Goal: Task Accomplishment & Management: Manage account settings

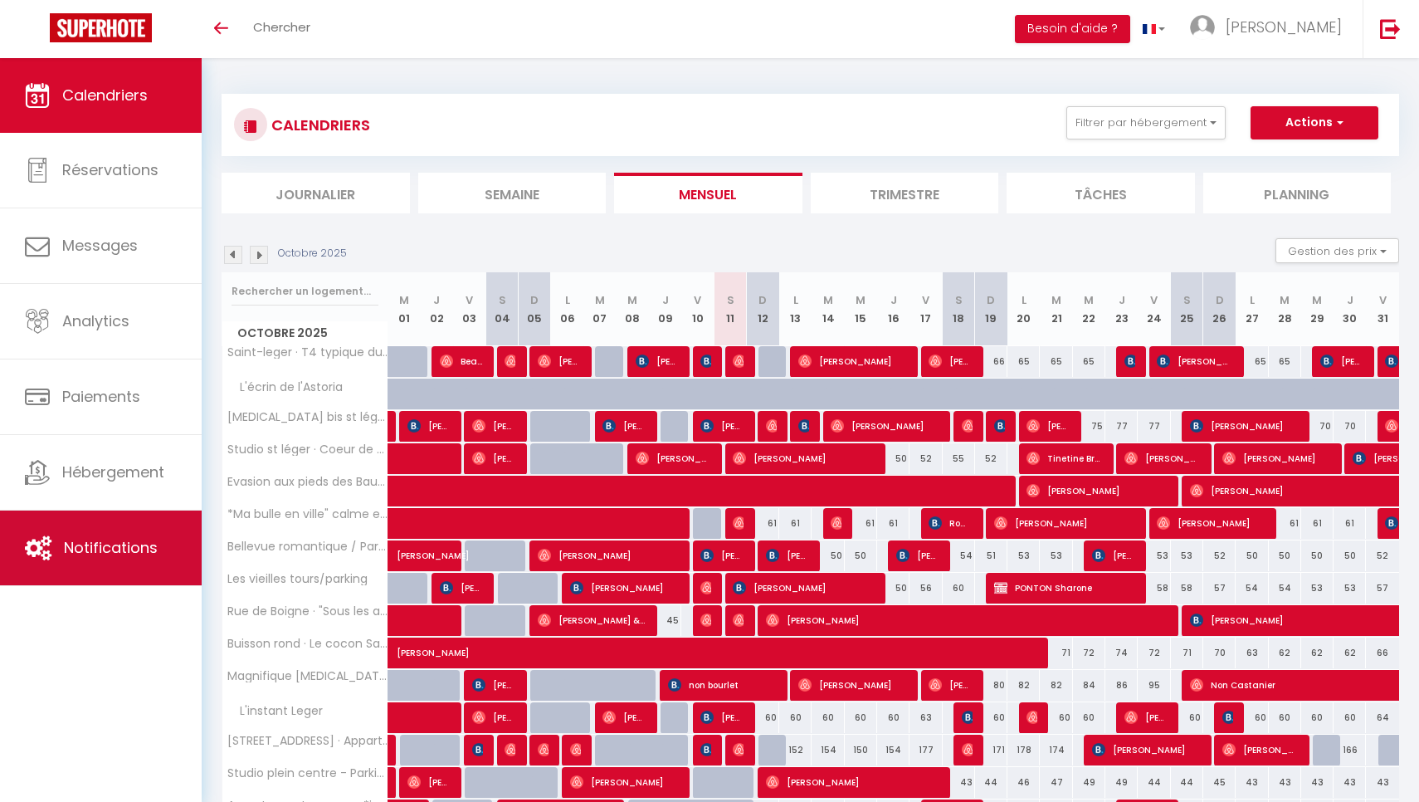
click at [137, 539] on span "Notifications" at bounding box center [111, 547] width 94 height 21
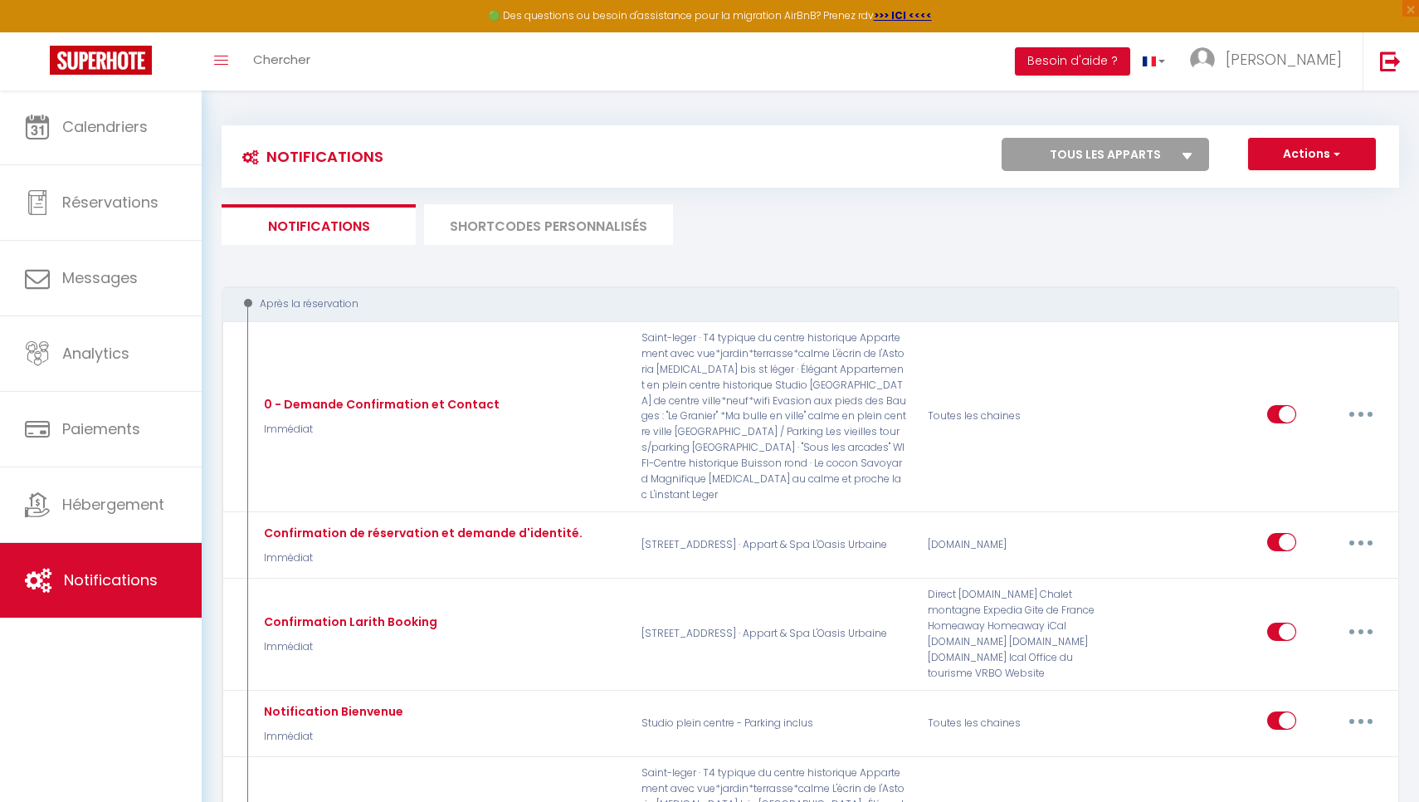
click at [506, 222] on li "SHORTCODES PERSONNALISÉS" at bounding box center [548, 224] width 249 height 41
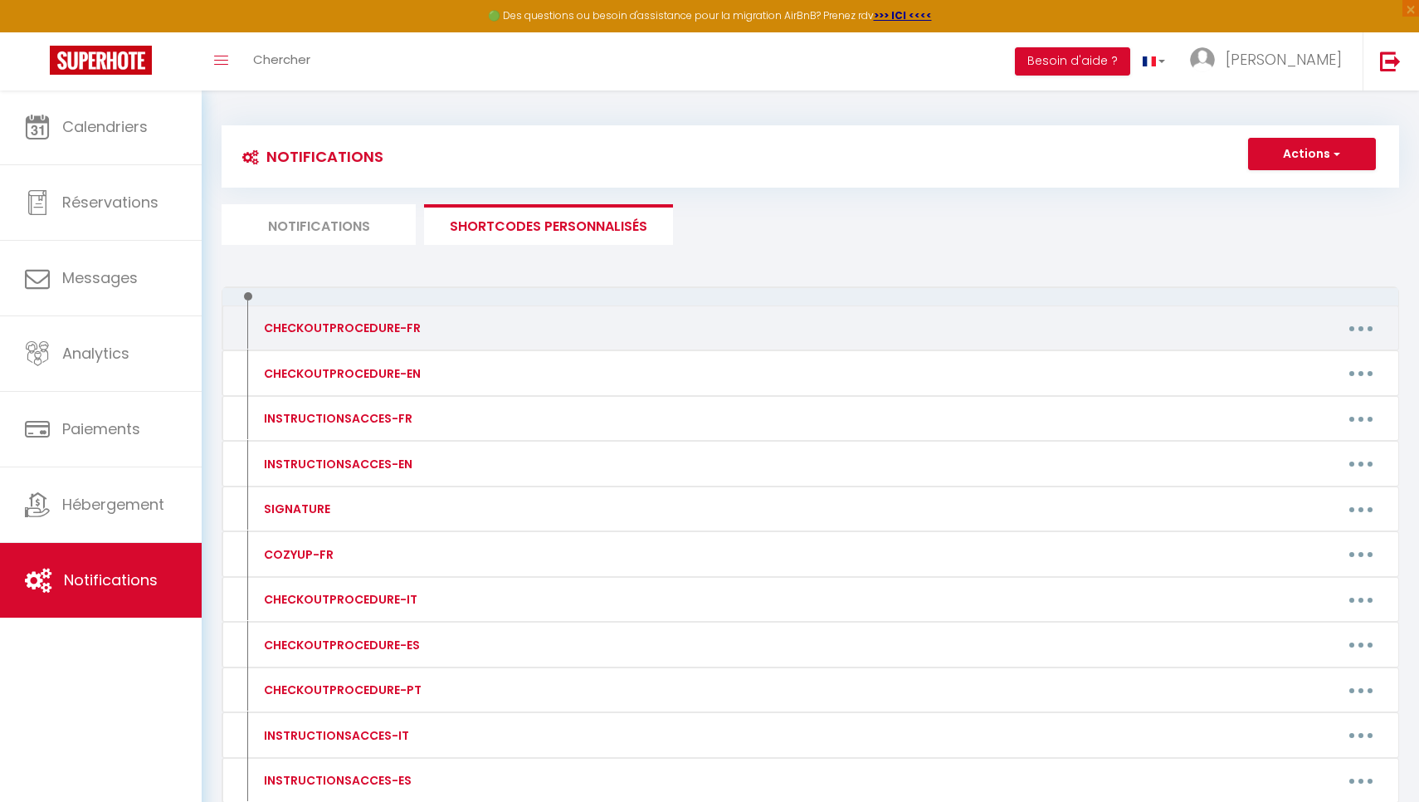
click at [1349, 329] on button "button" at bounding box center [1361, 328] width 46 height 27
click at [1290, 361] on link "Editer" at bounding box center [1317, 366] width 123 height 28
type input "CHECKOUTPROCEDURE-FR"
type textarea "1- Faire la vaisselle, la sécher et la ranger. Merci de jeter les poubelles 2- …"
type textarea "1- Faire la vaisselle, la sécher et la ranger. Merci de jeter les poubelles. 2-…"
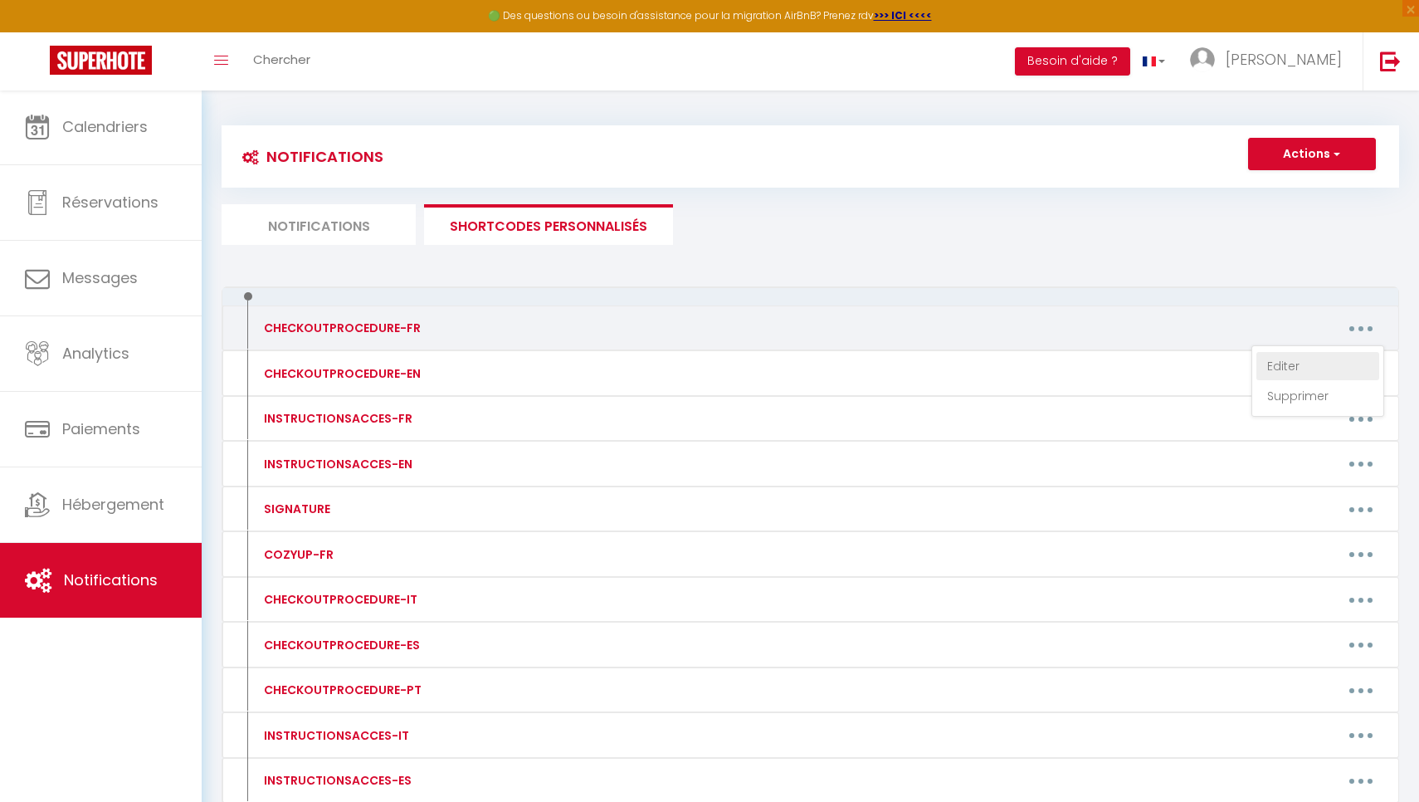
type textarea "1- Merci de vérifier que toutes les lumières soient éteintes avant de partir (p…"
type textarea "1- Merci de faire la vaisselle, de la sécher et la ranger. 2-Merci de défaire l…"
type textarea "1- Merci de faire la vaisselle, de la sécher et la ranger. 2-Merci d'évacuer vo…"
type textarea "1- Merci de vérifier que toutes les lumières soient éteintes avant de partir 2-…"
type textarea "1-Merci de faire la vaisselle, de la ranger et la sécher. 2-Merci de défaire le…"
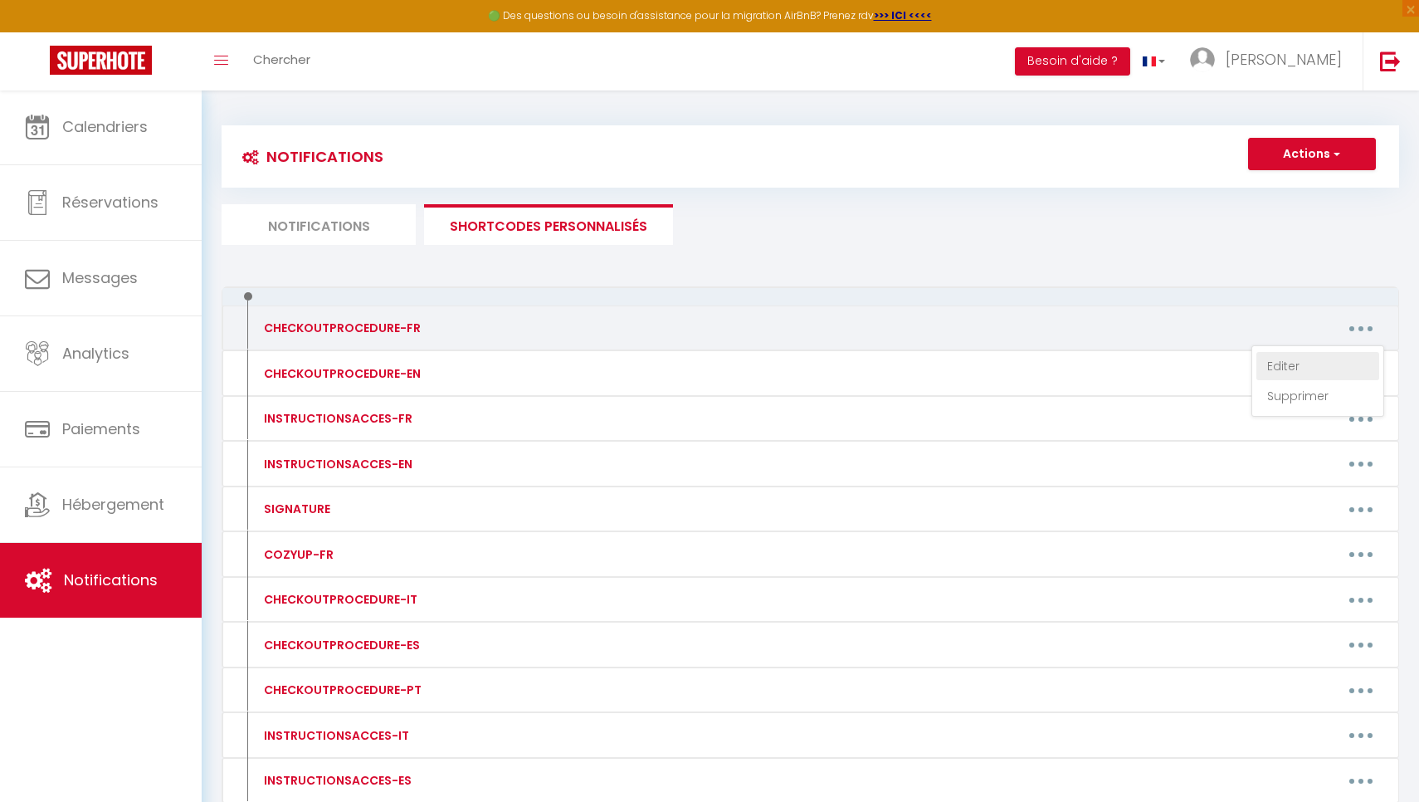
type textarea "1-Merci de faire la vaisselle, de la ranger et la sécher. 2-Merci de défaire le…"
type textarea "1- Merci de faire la vaisselle, de la sécher et la ranger. 2-Merci de défaire l…"
type textarea "1- Merci de vérifier que toutes les lumières soient éteintes avant de partir. 2…"
type textarea "1- Merci de faire la vaisselle, de la sécher et la ranger. 2-Merci de défaire l…"
type textarea "1- Merci de faire la vaisselle, de la sécher et de la ranger. 2-Merci de défair…"
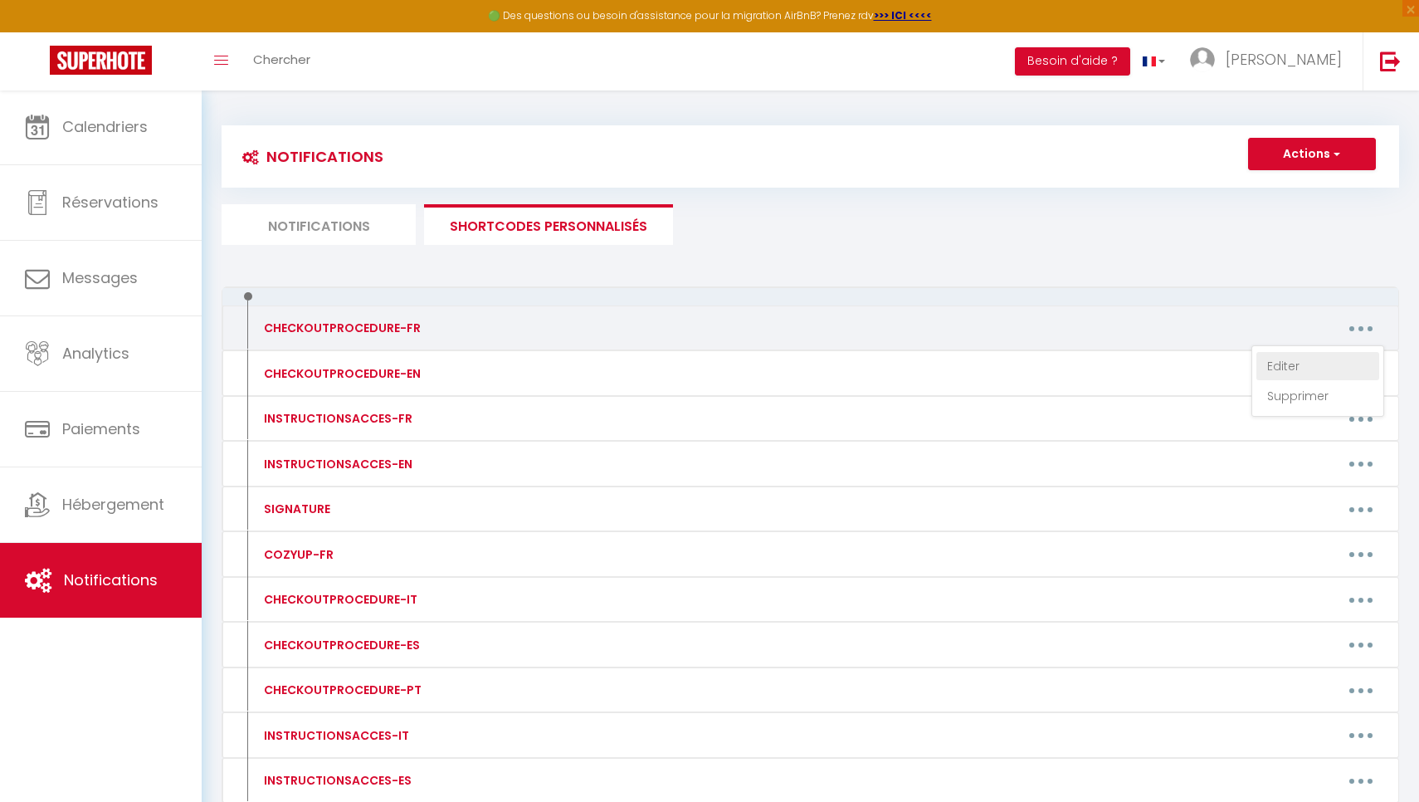
type textarea "1- Merci de vérifier que toutes les lumières soient éteintes avant de partir. 2…"
type textarea "1- Merci de rentrer les coussins de la terrasse si le temps est pluvieux 2-Merc…"
type textarea "1- Merci de faire la vaisselle, de la sécher et la ranger. 2-Merci d'évacuer vo…"
type textarea "1- Merci de vérifier que toutes les lumières soient éteintes avant de partir. 2…"
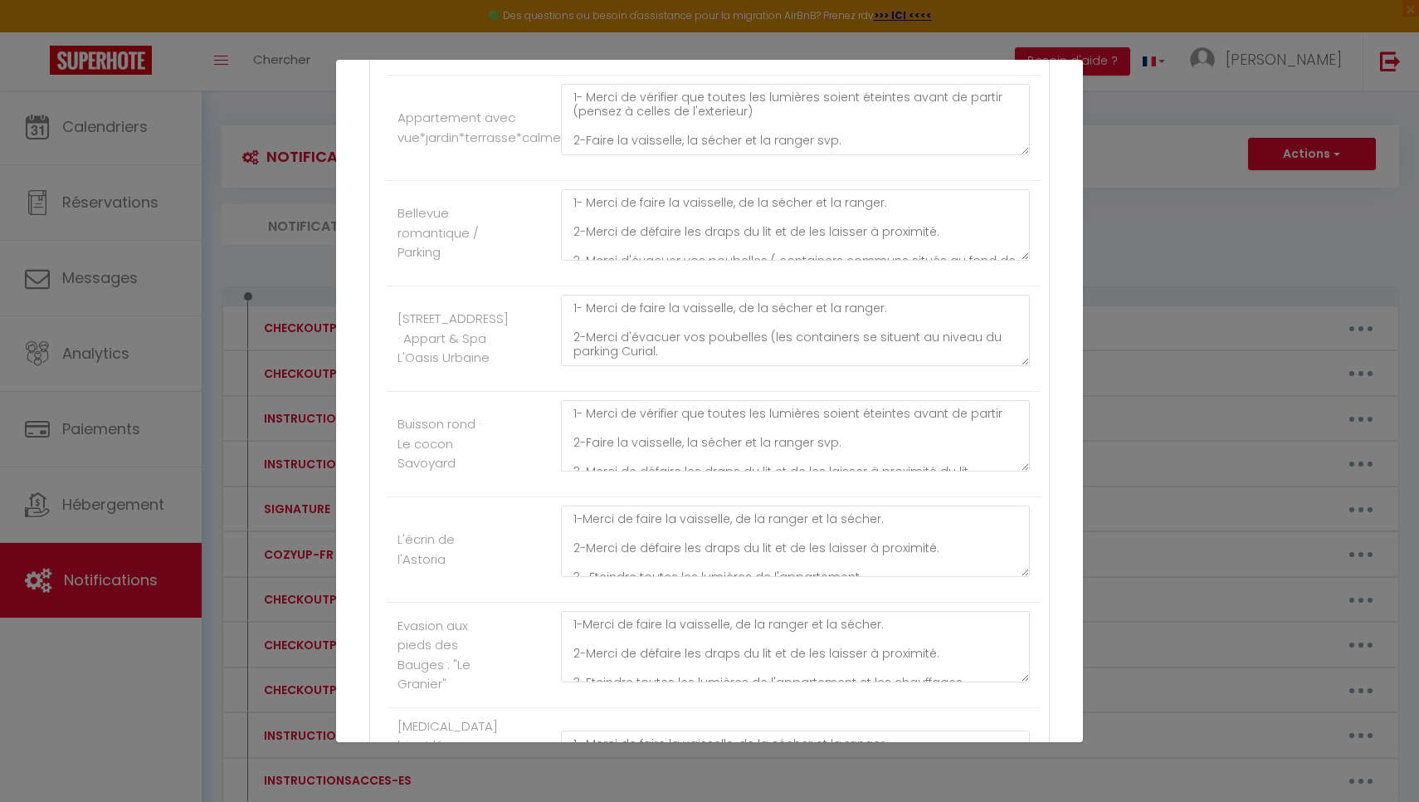
scroll to position [456, 0]
click at [664, 357] on textarea "1- Merci de faire la vaisselle, de la sécher et la ranger. 2-Merci d'évacuer vo…" at bounding box center [795, 330] width 469 height 71
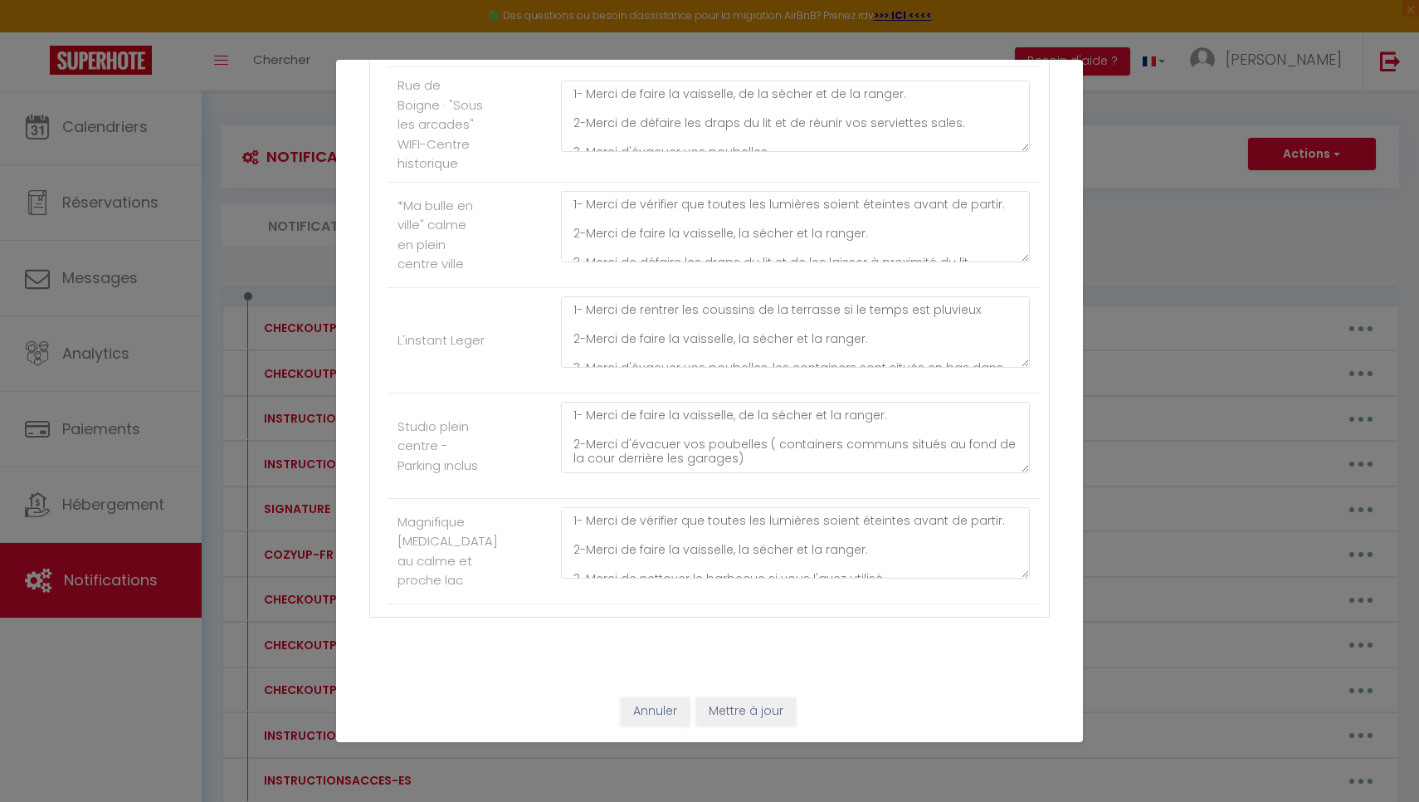
scroll to position [1444, 0]
type textarea "1- Merci de faire la vaisselle, de la sécher et la ranger. 2-Merci d'évacuer vo…"
click at [754, 718] on button "Mettre à jour" at bounding box center [746, 711] width 100 height 28
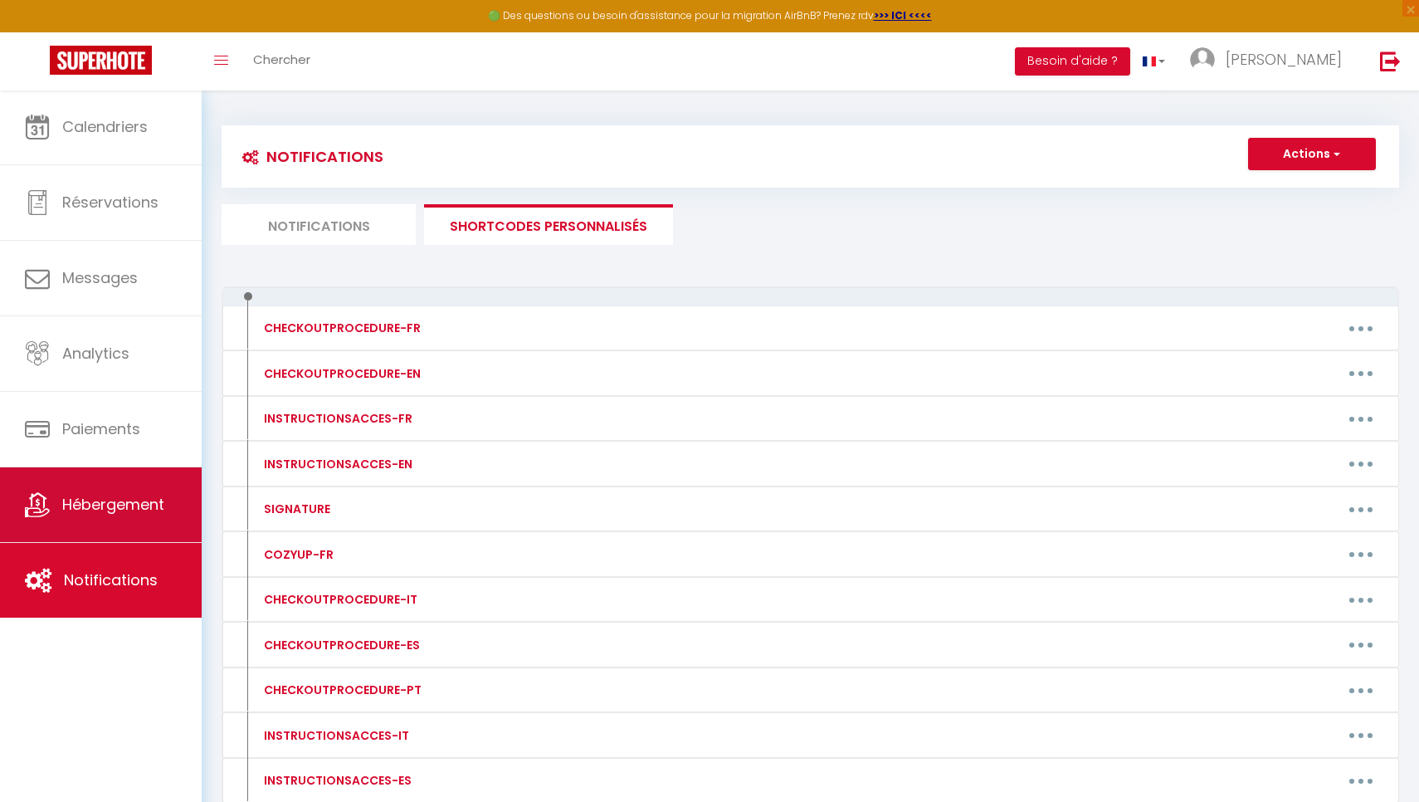
click at [178, 509] on link "Hébergement" at bounding box center [101, 504] width 202 height 75
